Goal: Transaction & Acquisition: Purchase product/service

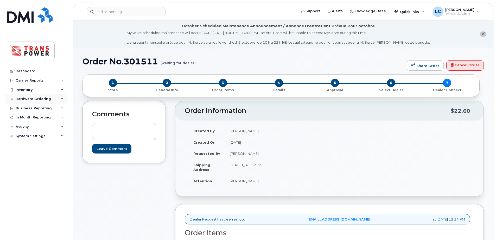
click at [34, 95] on div "Hardware Ordering" at bounding box center [36, 98] width 63 height 9
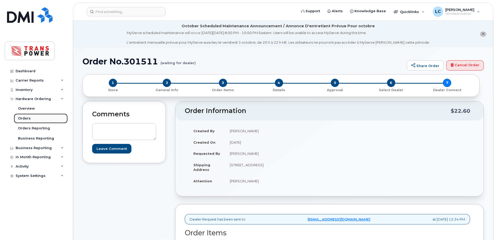
click at [28, 117] on div "Orders" at bounding box center [24, 118] width 13 height 5
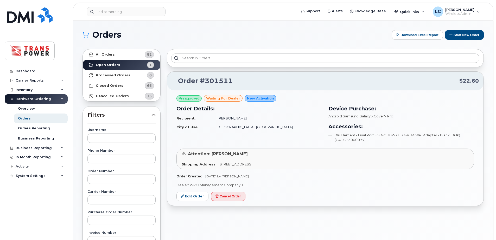
drag, startPoint x: 294, startPoint y: 37, endPoint x: 320, endPoint y: 29, distance: 27.3
click at [294, 37] on h1 "Orders" at bounding box center [235, 35] width 307 height 8
click at [464, 36] on button "Start New Order" at bounding box center [464, 35] width 39 height 10
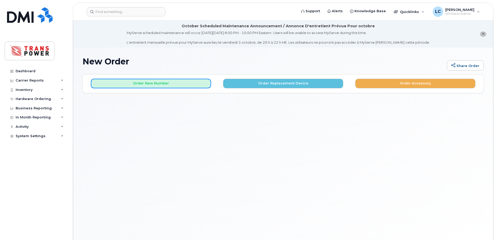
click at [159, 83] on button "Order New Number" at bounding box center [151, 84] width 120 height 10
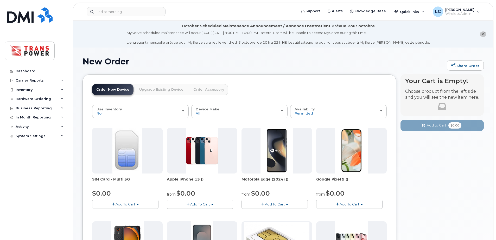
click at [198, 203] on span "Add To Cart" at bounding box center [200, 204] width 20 height 4
click at [201, 214] on link "$0.00 - 3 year term - voice & data plan (128GB)" at bounding box center [213, 214] width 90 height 7
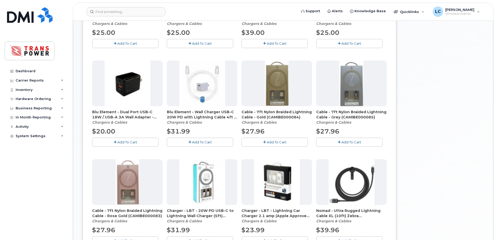
scroll to position [208, 0]
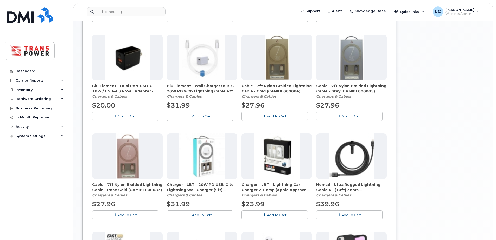
click at [145, 118] on button "Add To Cart" at bounding box center [125, 116] width 66 height 9
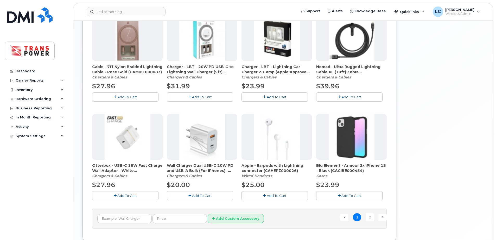
scroll to position [347, 0]
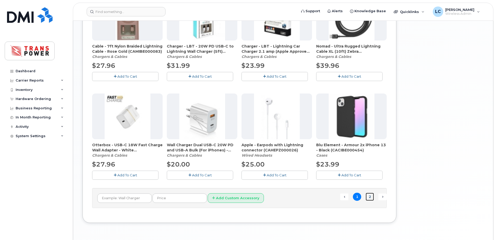
click at [369, 197] on link "2" at bounding box center [369, 197] width 8 height 8
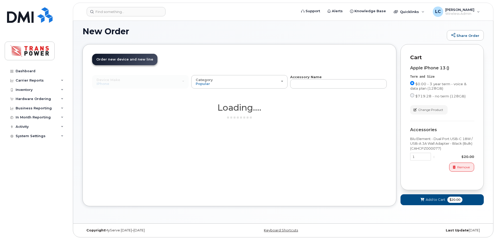
scroll to position [30, 0]
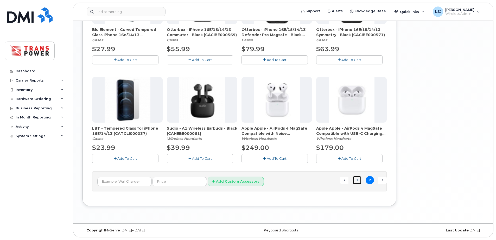
click at [360, 179] on link "1" at bounding box center [357, 180] width 8 height 8
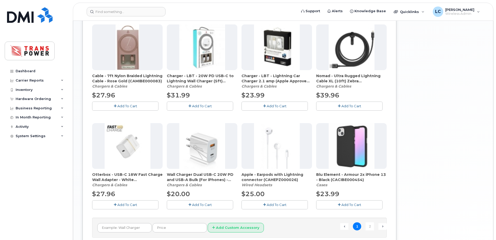
scroll to position [363, 0]
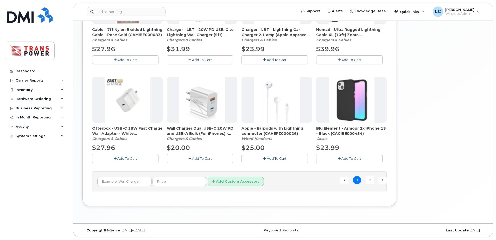
click at [359, 158] on span "Add To Cart" at bounding box center [351, 159] width 20 height 4
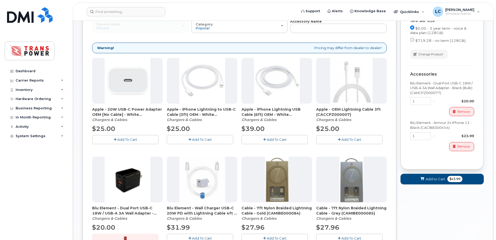
scroll to position [51, 0]
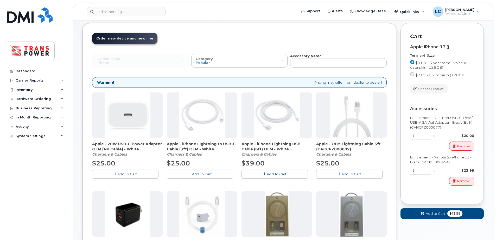
click at [431, 213] on span "Add to Cart" at bounding box center [436, 213] width 20 height 5
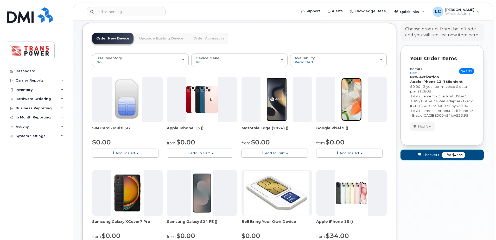
click at [417, 157] on button "Checkout 1 for $43.99" at bounding box center [441, 155] width 83 height 11
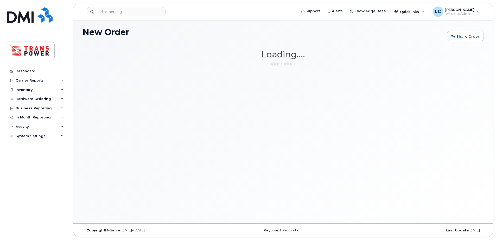
scroll to position [29, 0]
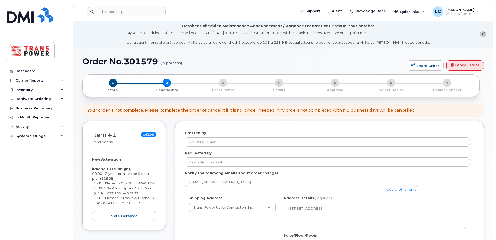
select select
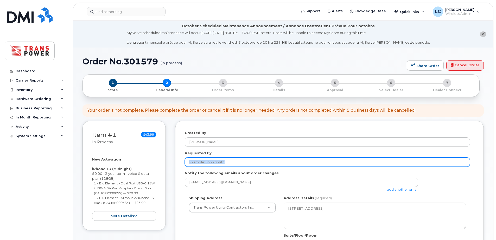
drag, startPoint x: 0, startPoint y: 0, endPoint x: 222, endPoint y: 165, distance: 276.5
click at [222, 165] on input "Requested By" at bounding box center [327, 162] width 285 height 9
type input "[PERSON_NAME]"
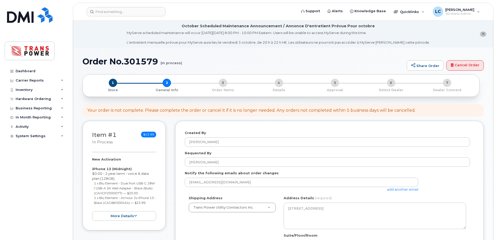
click at [400, 190] on link "add another email" at bounding box center [402, 190] width 31 height 4
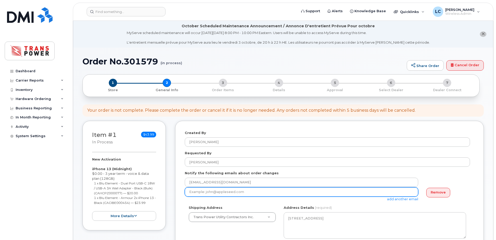
click at [386, 191] on input "email" at bounding box center [301, 192] width 233 height 9
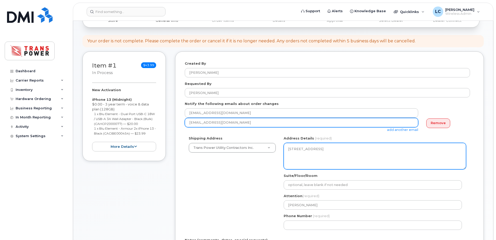
scroll to position [174, 0]
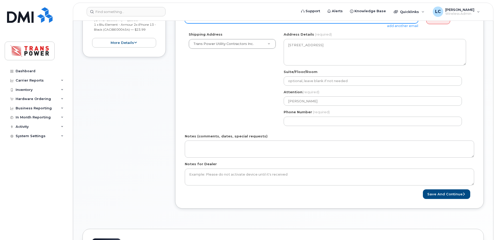
type input "dtersigni@transpower.ca"
click at [326, 110] on div "Phone Number (required)" at bounding box center [375, 118] width 182 height 16
click at [321, 127] on div "ON Concord Search your address... Manually edit your address Click to search No…" at bounding box center [375, 81] width 190 height 98
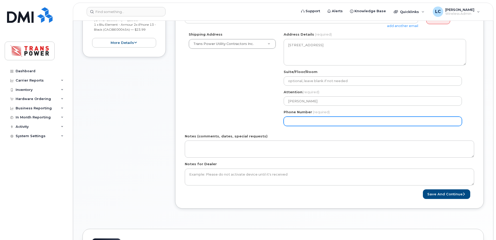
click at [321, 124] on input "Phone Number" at bounding box center [373, 121] width 178 height 9
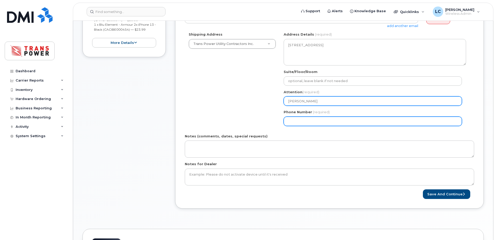
select select
type input "647553890"
select select
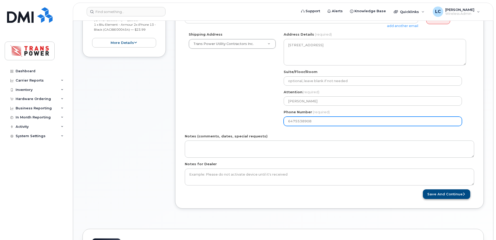
type input "6475538908"
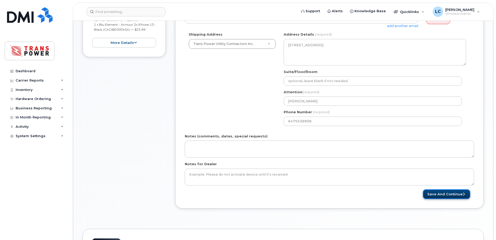
drag, startPoint x: 435, startPoint y: 194, endPoint x: 437, endPoint y: 197, distance: 4.0
click at [435, 194] on button "Save and Continue" at bounding box center [446, 195] width 47 height 10
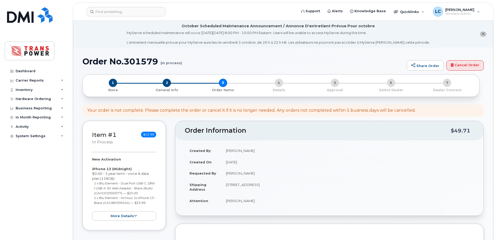
scroll to position [139, 0]
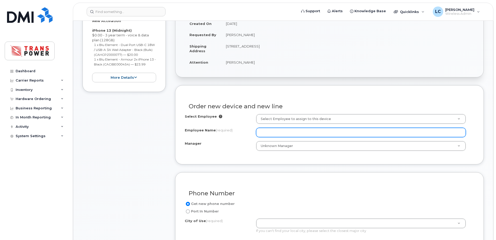
click at [329, 136] on input "Employee Name (required)" at bounding box center [361, 132] width 210 height 9
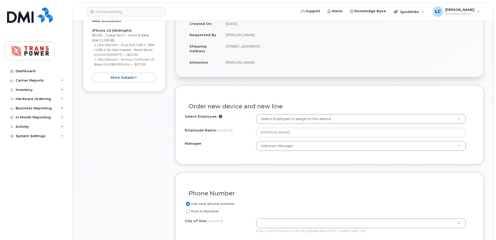
click at [292, 99] on div "Order new device and new line" at bounding box center [329, 104] width 289 height 19
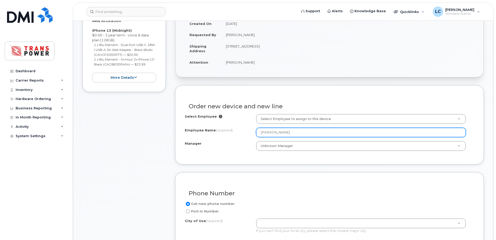
click at [279, 134] on input "[PERSON_NAME]" at bounding box center [361, 132] width 210 height 9
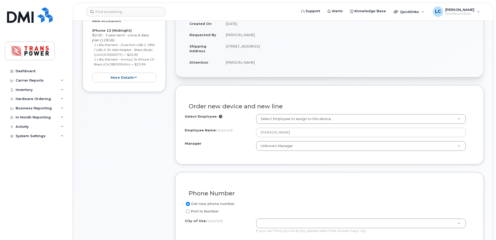
click at [291, 86] on div "Order new device and new line Select Employee Select Employee to assign to this…" at bounding box center [329, 124] width 309 height 79
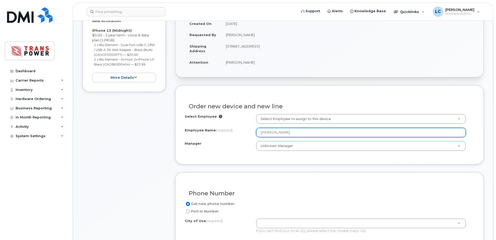
click at [268, 133] on input "[PERSON_NAME]" at bounding box center [361, 132] width 210 height 9
paste input "text"
type input "[PERSON_NAME]"
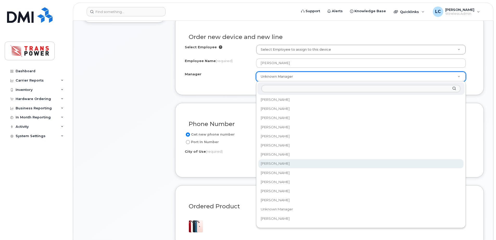
scroll to position [0, 0]
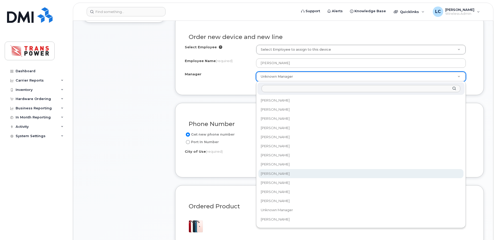
select select "2017286"
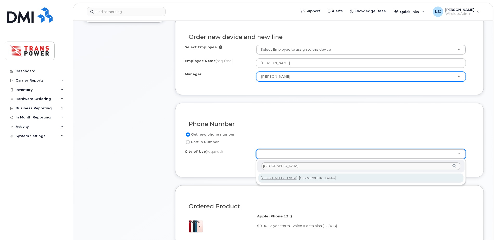
type input "toronto"
type input "4934"
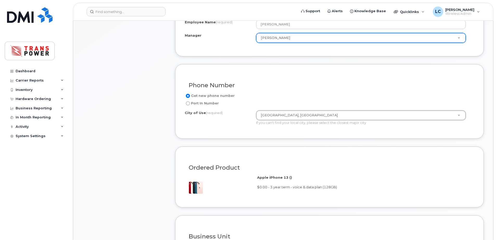
scroll to position [312, 0]
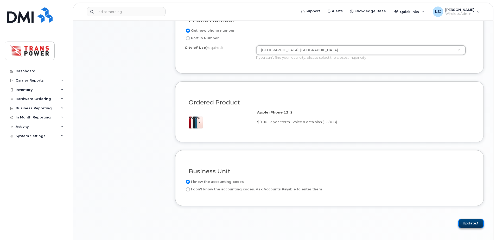
click at [474, 223] on button "Update" at bounding box center [470, 224] width 25 height 10
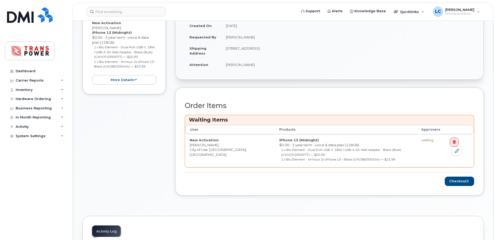
scroll to position [174, 0]
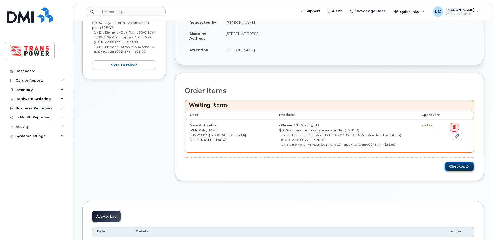
click at [468, 168] on button "Checkout" at bounding box center [459, 167] width 29 height 10
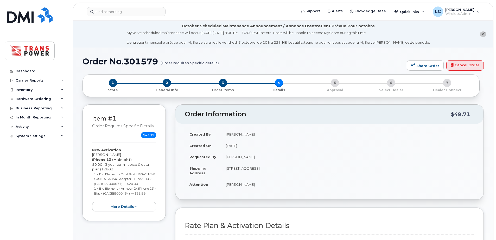
scroll to position [174, 0]
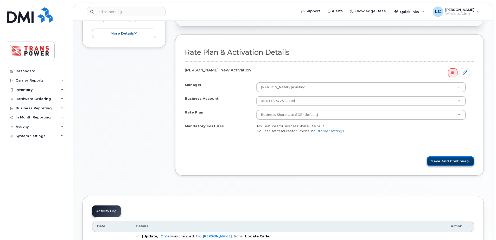
click at [444, 159] on button "Save and Continue" at bounding box center [450, 162] width 47 height 10
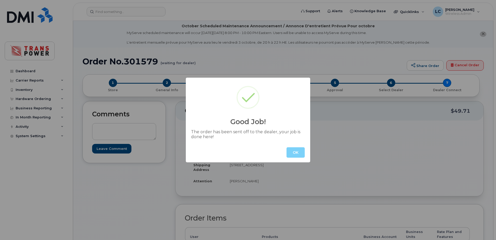
click at [296, 152] on button "OK" at bounding box center [295, 152] width 18 height 10
